Goal: Task Accomplishment & Management: Complete application form

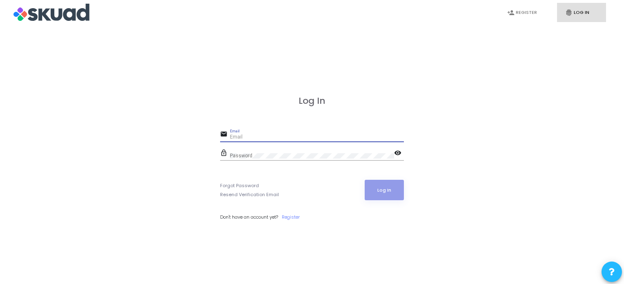
click at [252, 137] on input "Email" at bounding box center [317, 137] width 174 height 6
click at [467, 105] on div "Log In email Email Required field lock_outline Password visibility Forgot Passw…" at bounding box center [312, 167] width 607 height 284
click at [268, 135] on input "Email" at bounding box center [317, 137] width 174 height 6
click at [335, 207] on form "email Email Required field lock_outline Password visibility Forgot Password Res…" at bounding box center [312, 175] width 184 height 92
click at [251, 139] on input "Email" at bounding box center [317, 137] width 174 height 6
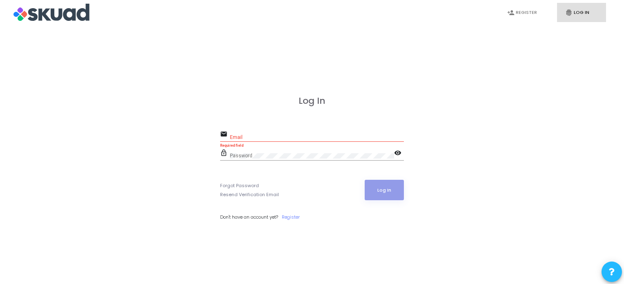
click at [150, 140] on div "Log In email Email Required field lock_outline Password visibility Forgot Passw…" at bounding box center [312, 167] width 607 height 284
click at [59, 23] on nav "person_add Register fingerprint Log In" at bounding box center [312, 12] width 607 height 25
click at [53, 14] on img at bounding box center [51, 12] width 76 height 20
click at [33, 16] on img at bounding box center [51, 12] width 76 height 20
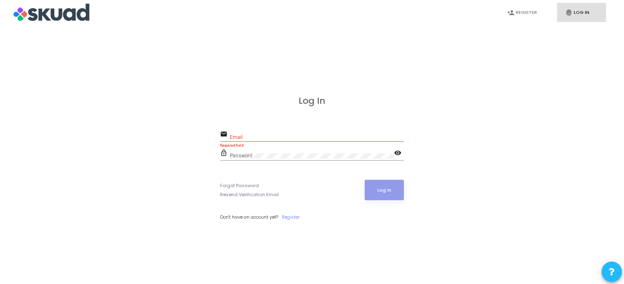
click at [33, 16] on img at bounding box center [51, 12] width 76 height 20
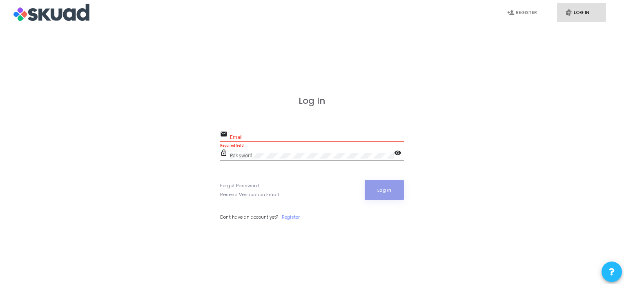
click at [33, 16] on img at bounding box center [51, 12] width 76 height 20
click at [530, 12] on link "person_add Register" at bounding box center [523, 12] width 49 height 19
